Goal: Find specific page/section: Find specific page/section

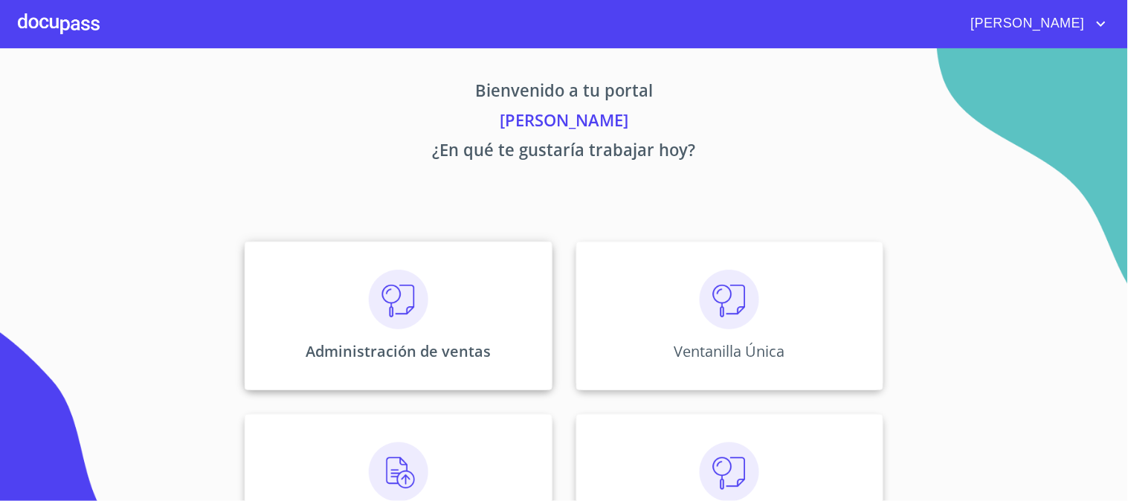
click at [369, 328] on img at bounding box center [398, 299] width 59 height 59
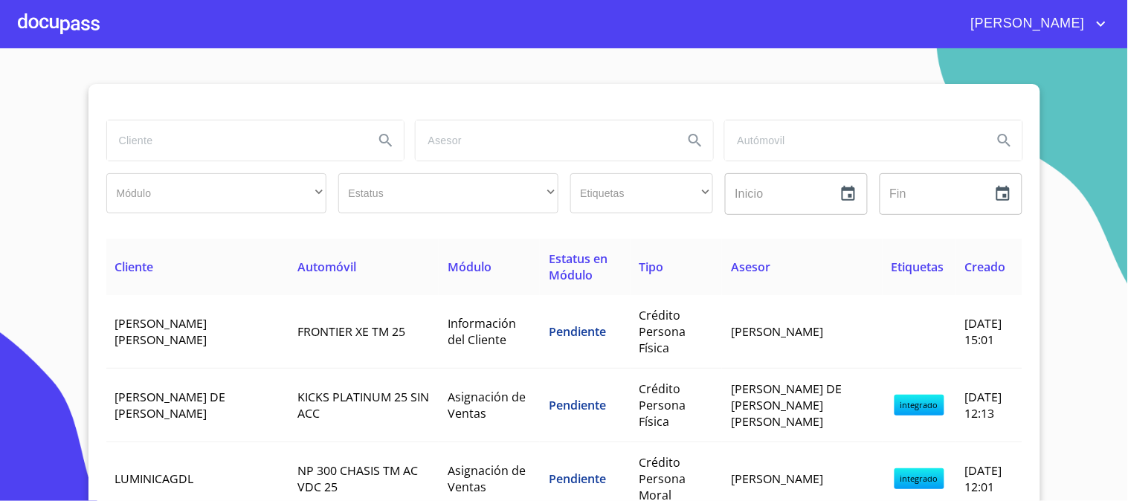
click at [201, 153] on input "search" at bounding box center [235, 140] width 256 height 40
type input "[PERSON_NAME] [PERSON_NAME]"
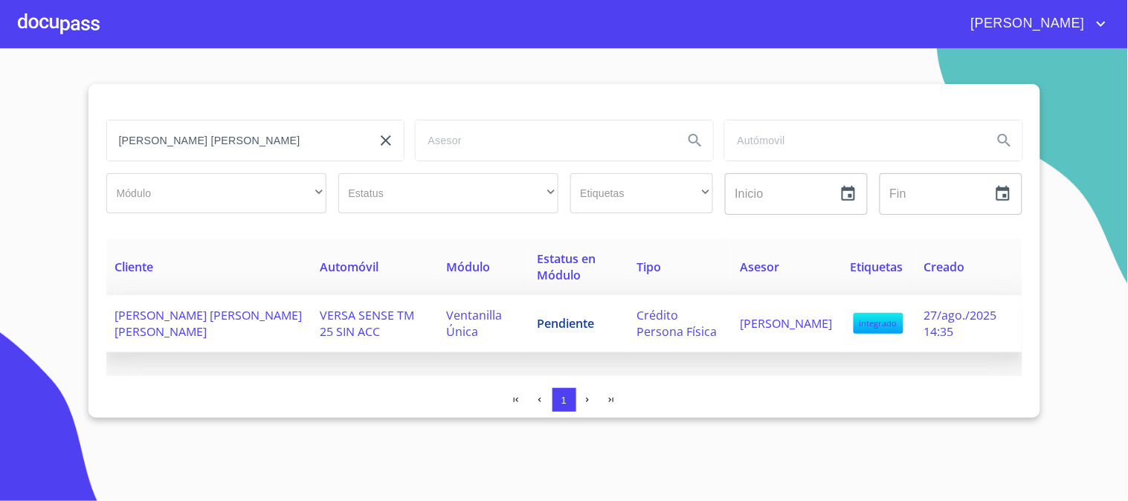
click at [320, 312] on span "VERSA SENSE TM 25 SIN ACC" at bounding box center [367, 323] width 94 height 33
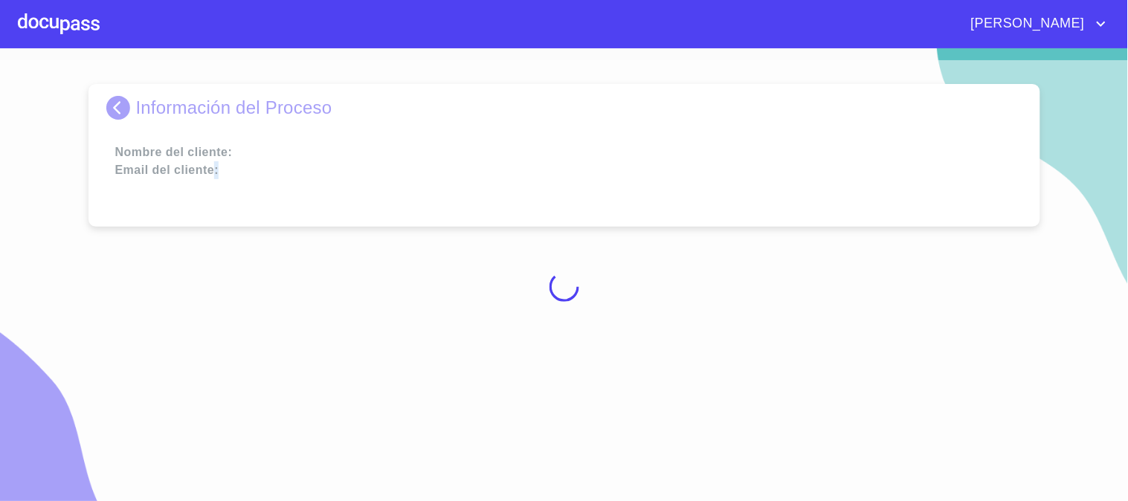
click at [284, 317] on div at bounding box center [564, 286] width 1128 height 453
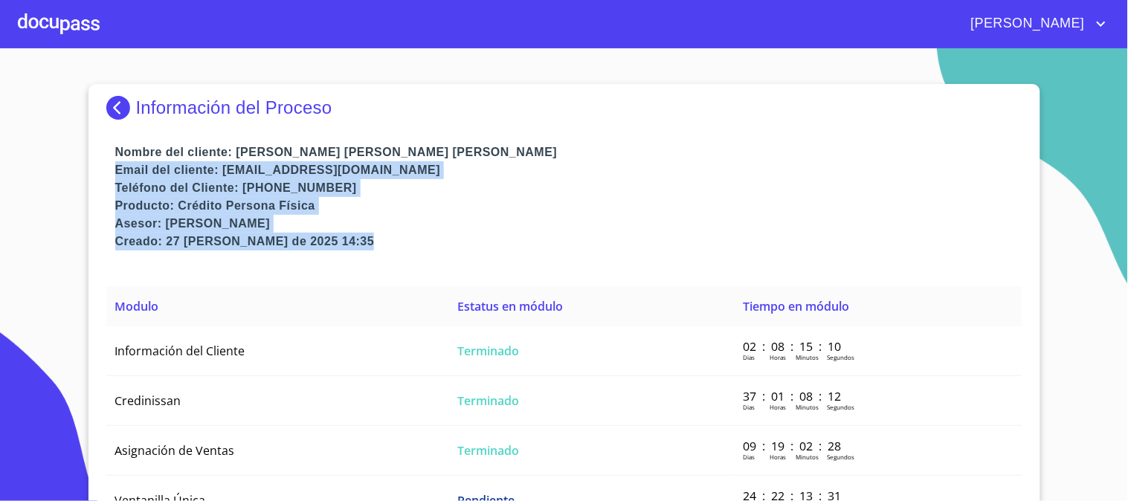
click at [532, 190] on p "Teléfono del Cliente: [PHONE_NUMBER]" at bounding box center [568, 188] width 907 height 18
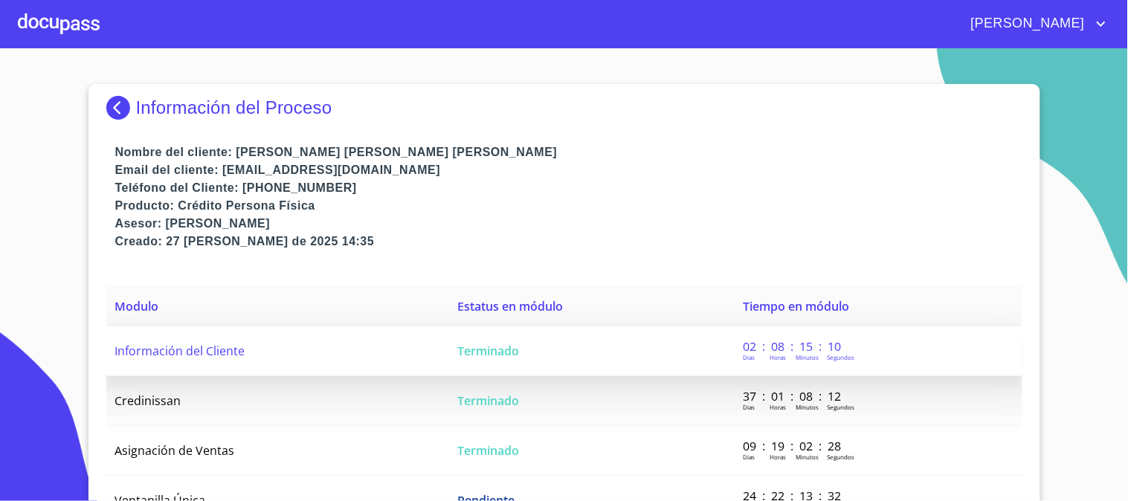
click at [274, 342] on td "Información del Cliente" at bounding box center [277, 351] width 343 height 50
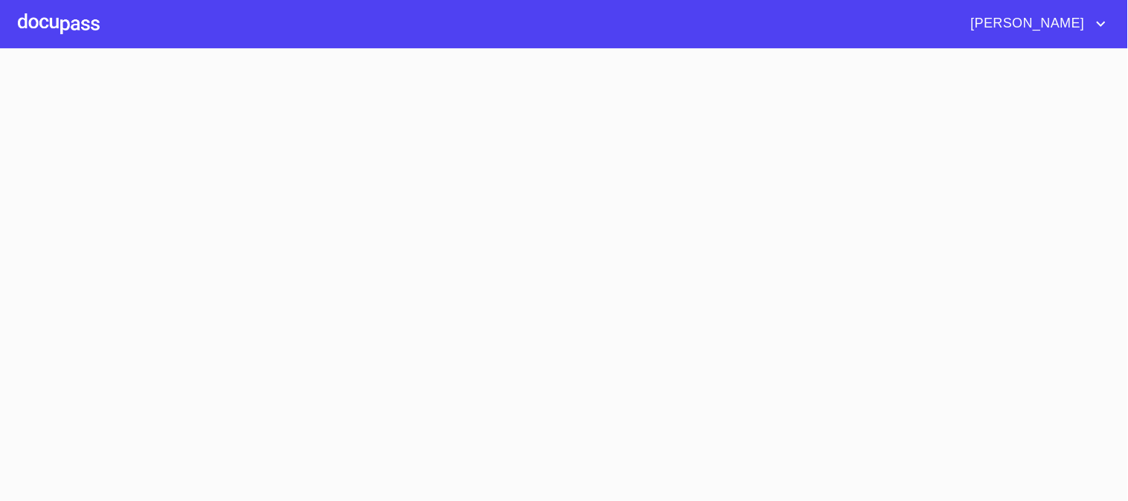
click at [274, 342] on section at bounding box center [564, 274] width 1128 height 453
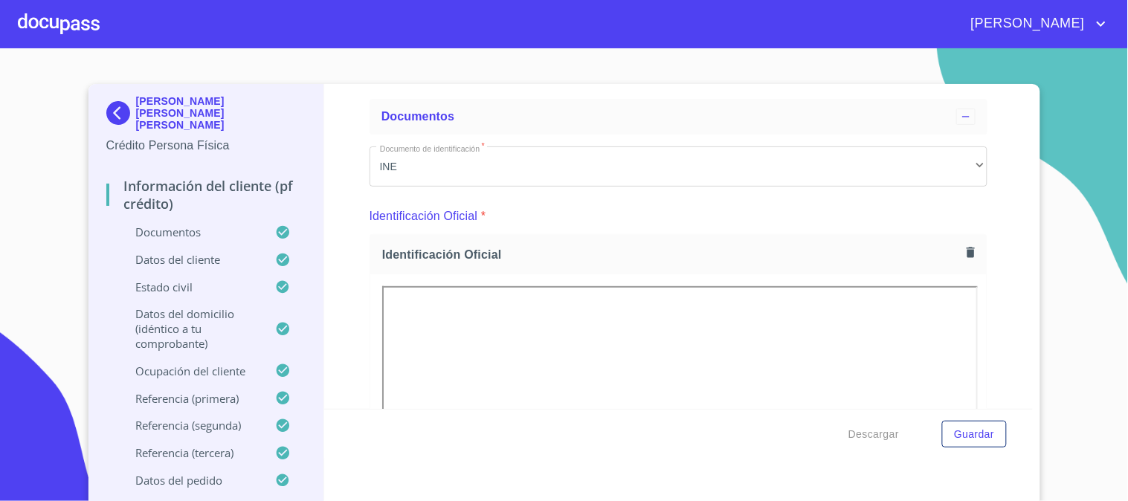
scroll to position [109, 0]
